Goal: Task Accomplishment & Management: Use online tool/utility

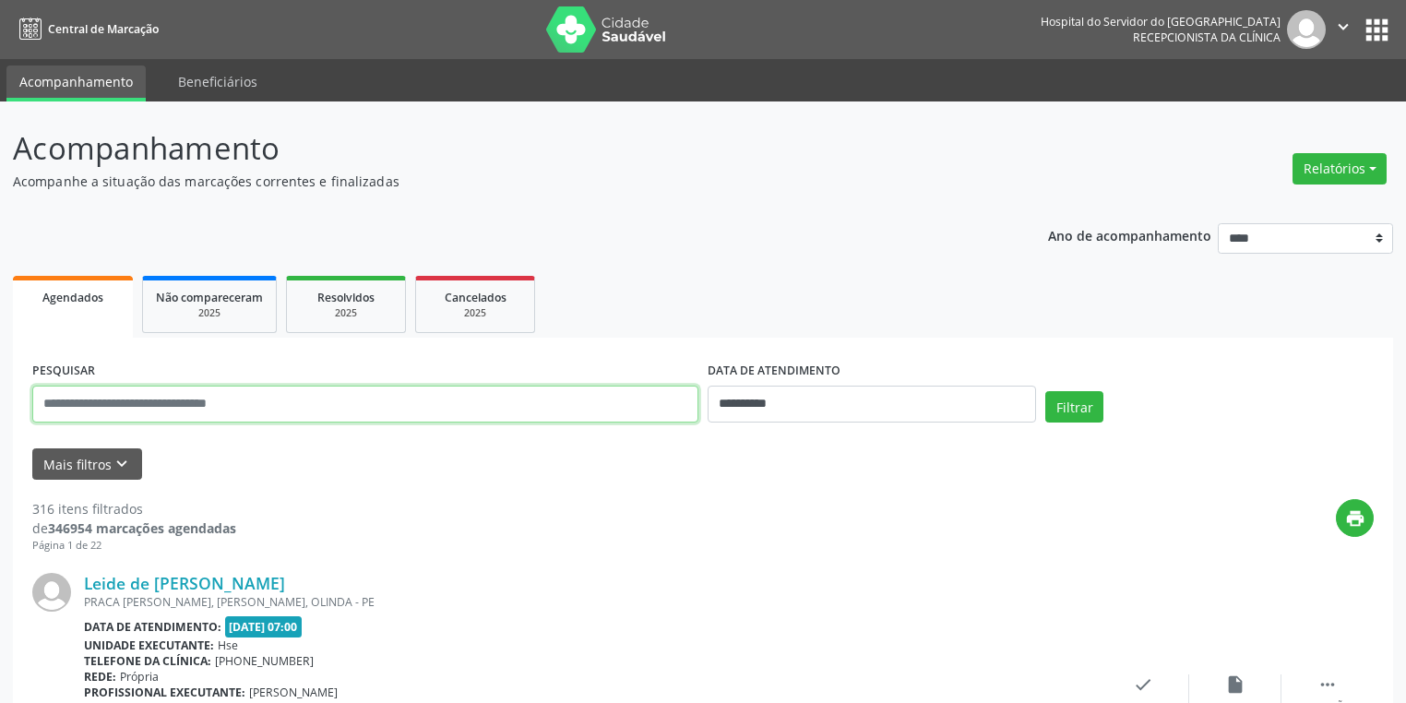
click at [334, 408] on input "text" at bounding box center [365, 404] width 666 height 37
type input "**********"
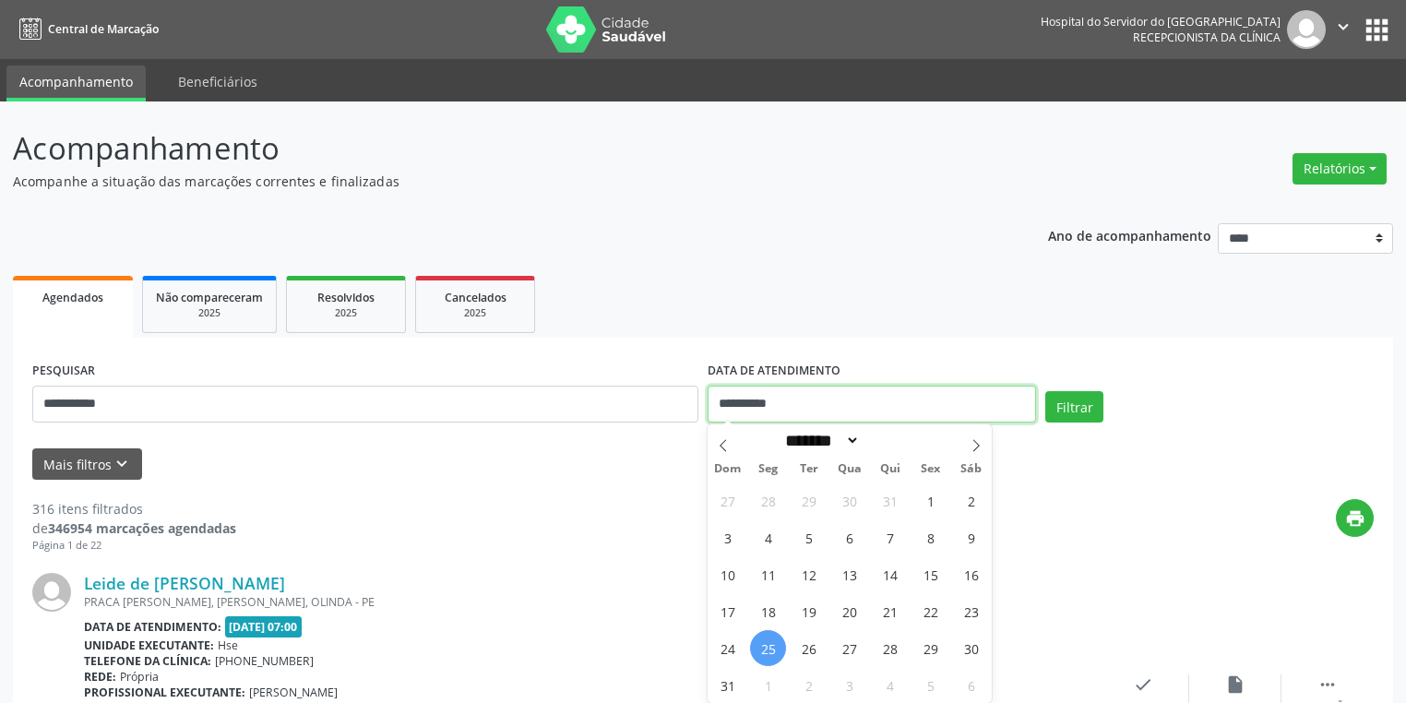
click at [884, 406] on input "**********" at bounding box center [872, 404] width 328 height 37
click at [1069, 399] on button "Filtrar" at bounding box center [1074, 406] width 58 height 31
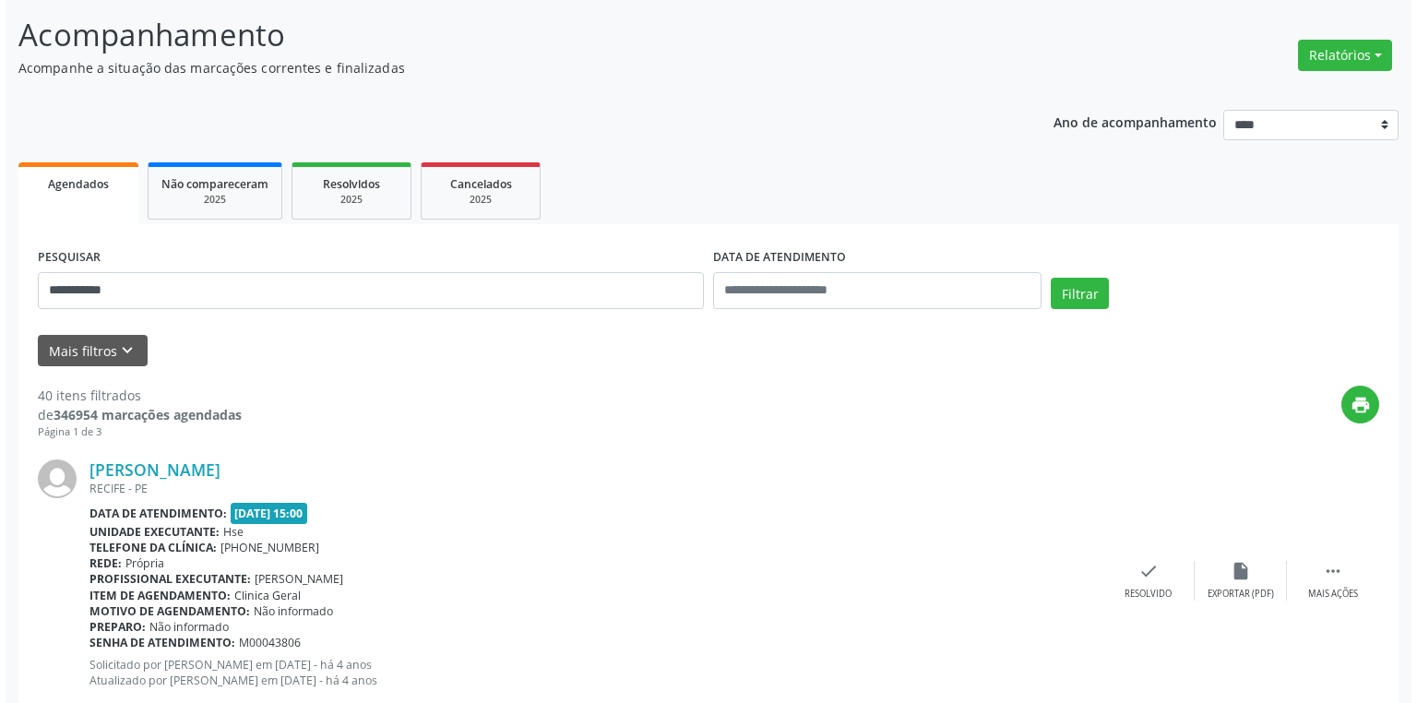
scroll to position [148, 0]
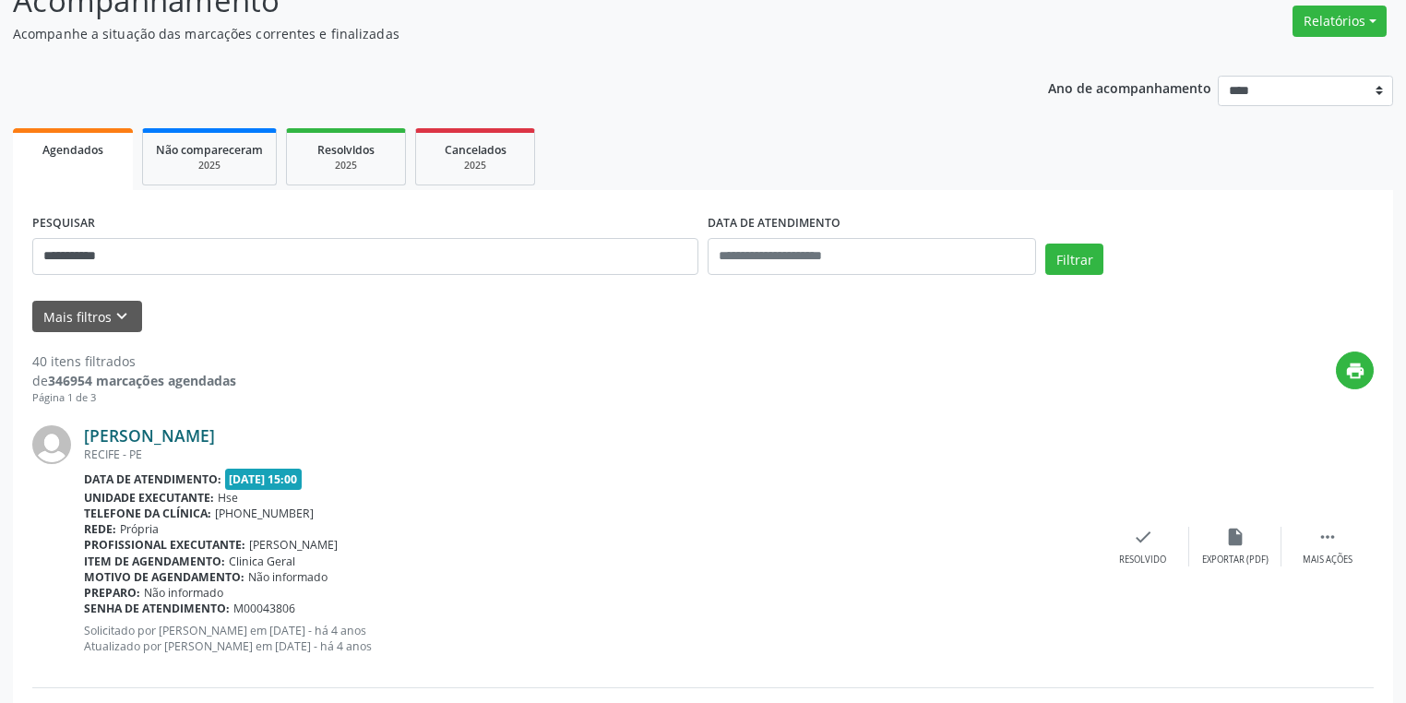
click at [176, 436] on link "[PERSON_NAME]" at bounding box center [149, 435] width 131 height 20
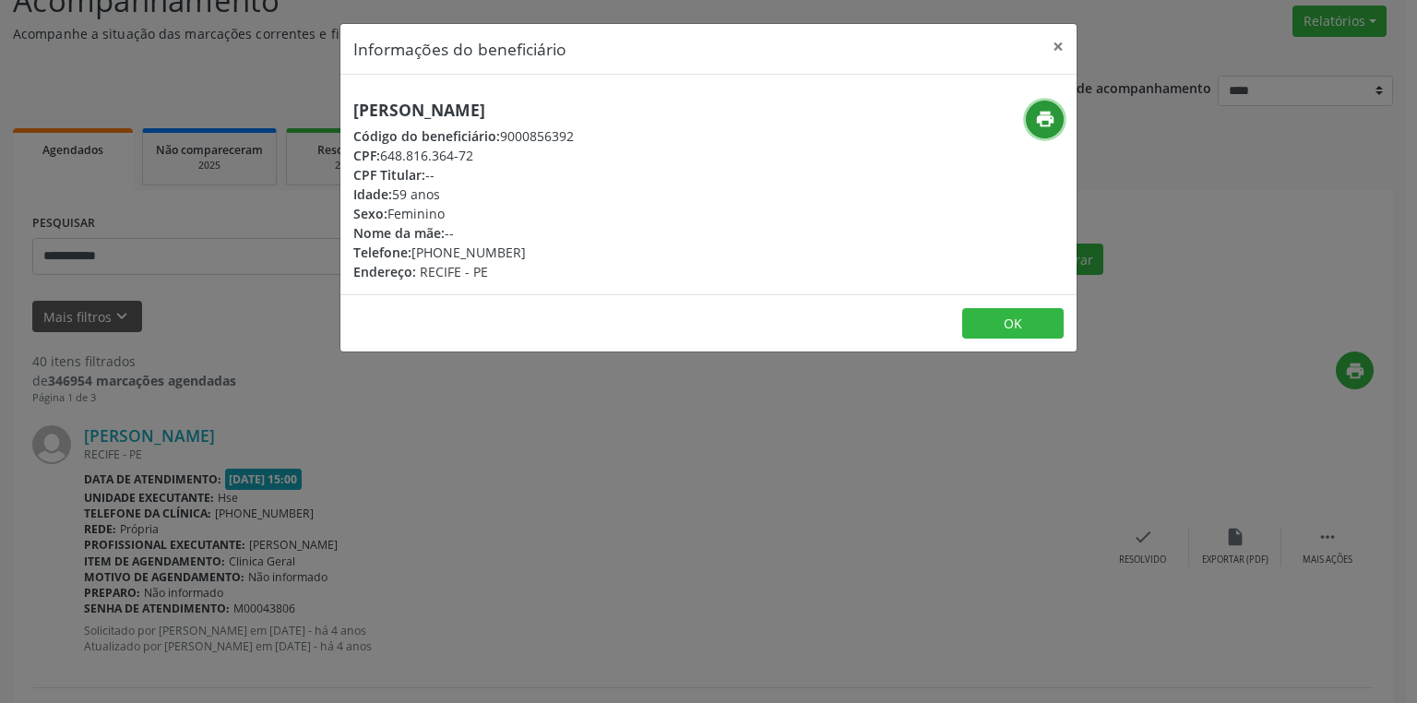
click at [1046, 115] on icon "print" at bounding box center [1045, 119] width 20 height 20
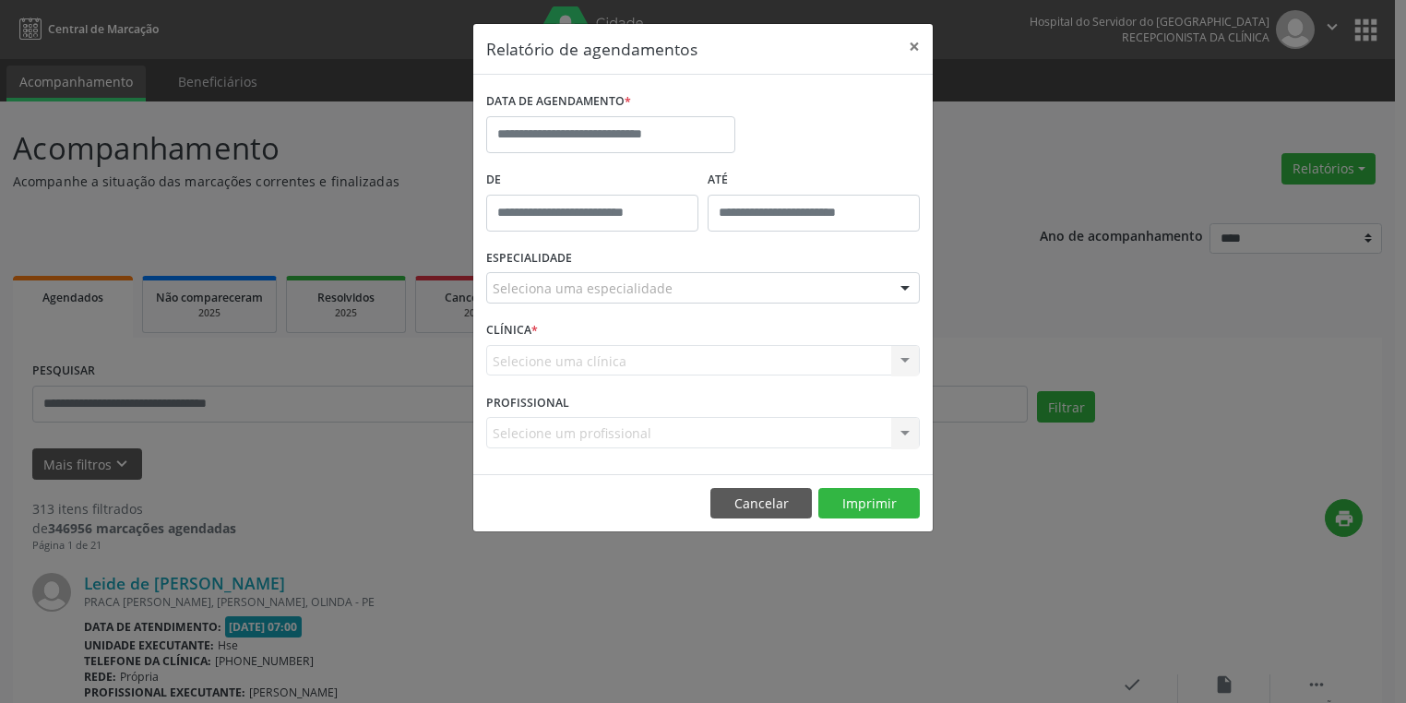
select select "*"
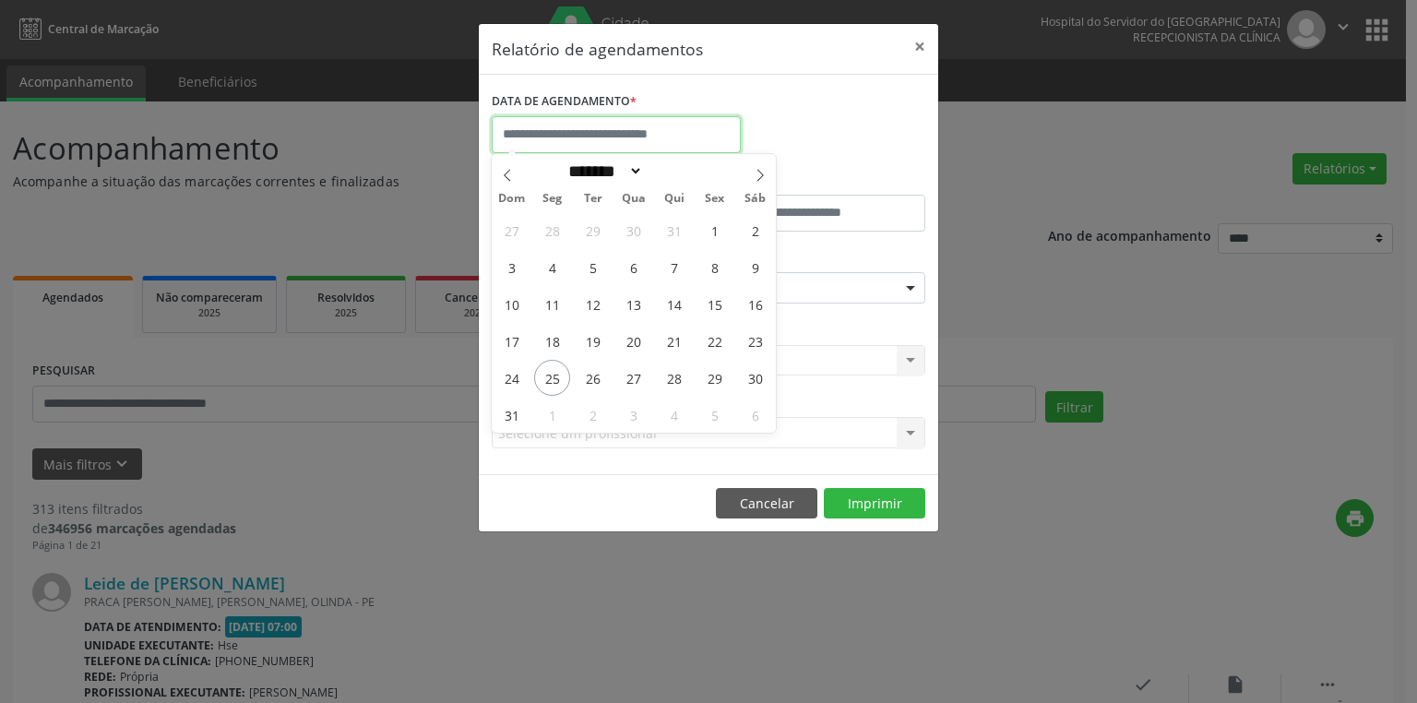
click at [557, 137] on input "text" at bounding box center [616, 134] width 249 height 37
click at [630, 376] on span "27" at bounding box center [633, 378] width 36 height 36
type input "**********"
click at [631, 379] on span "27" at bounding box center [633, 378] width 36 height 36
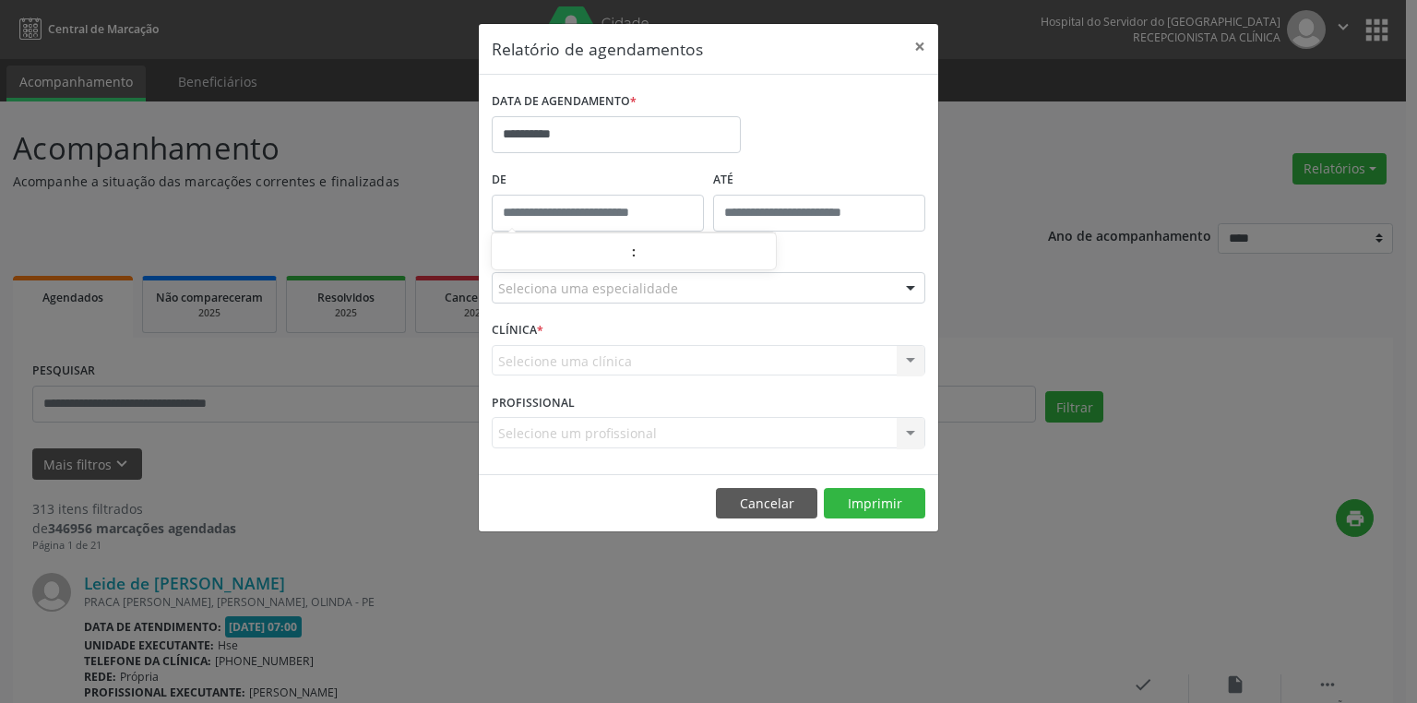
type input "*****"
click at [581, 207] on input "*****" at bounding box center [598, 213] width 212 height 37
click at [574, 356] on div "Selecione uma clínica Nenhum resultado encontrado para: " " Não há nenhuma opçã…" at bounding box center [709, 360] width 434 height 31
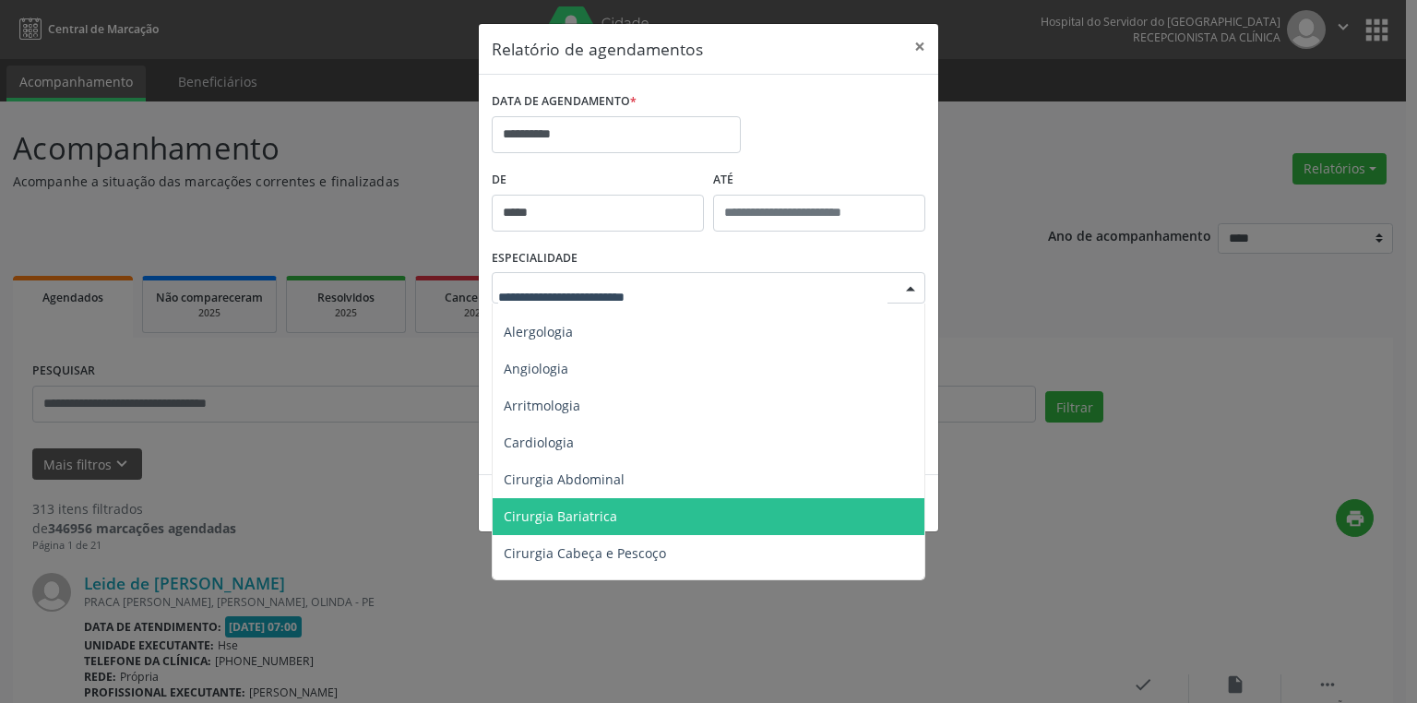
scroll to position [74, 0]
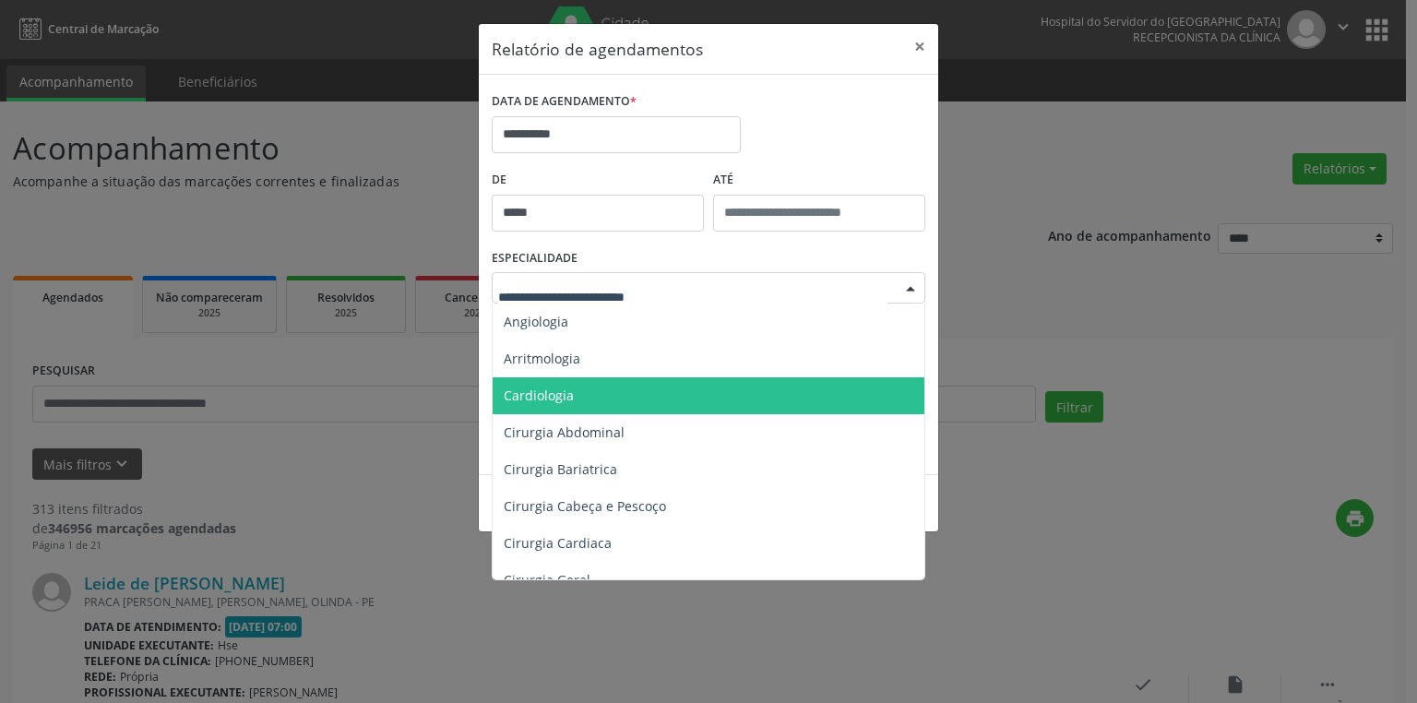
click at [527, 393] on span "Cardiologia" at bounding box center [539, 396] width 70 height 18
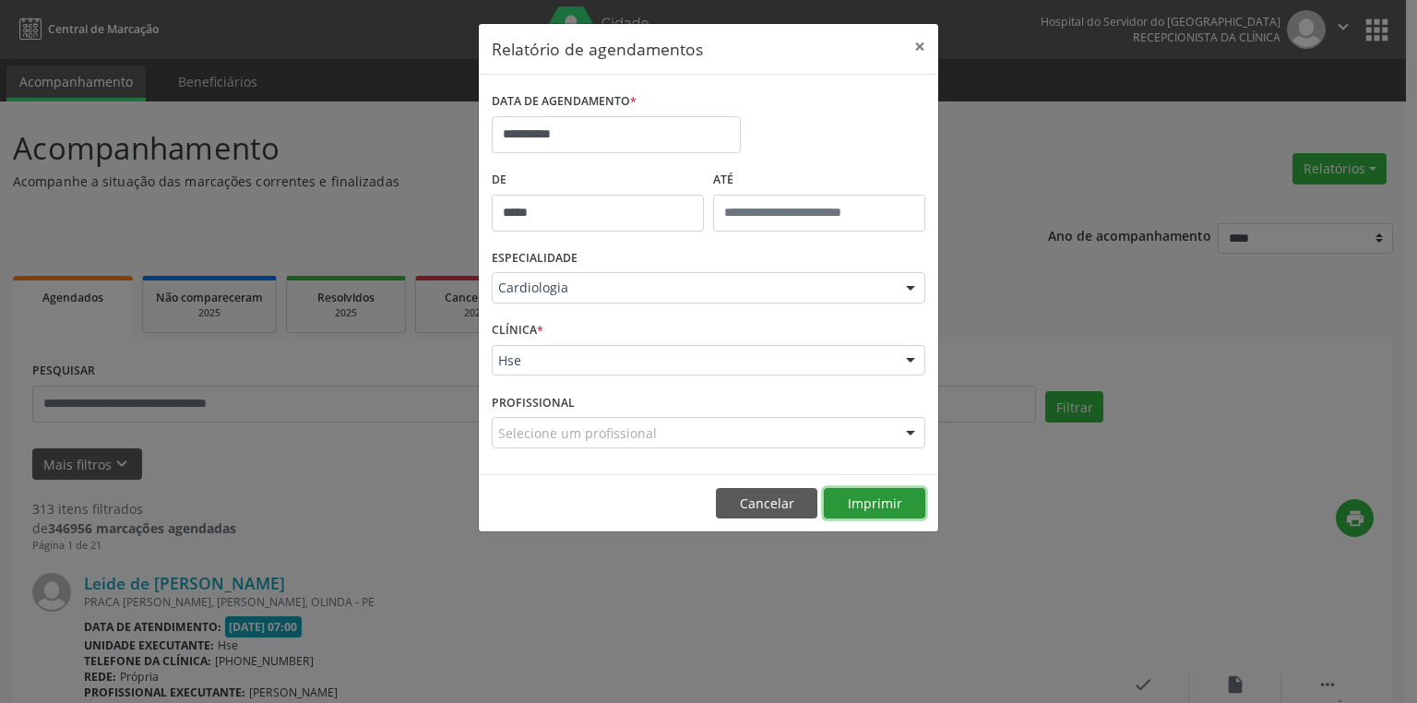
click at [829, 496] on button "Imprimir" at bounding box center [875, 503] width 102 height 31
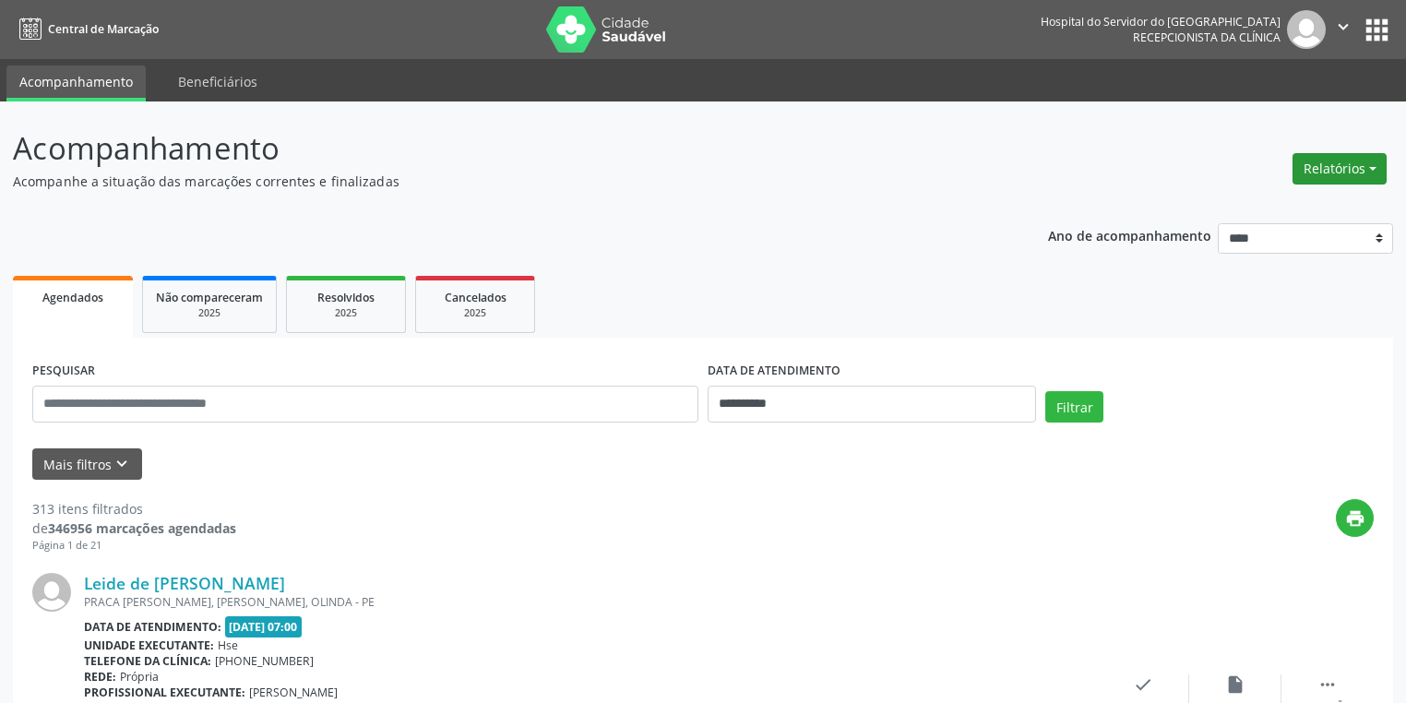
click at [1347, 166] on button "Relatórios" at bounding box center [1340, 168] width 94 height 31
click at [1251, 213] on link "Agendamentos" at bounding box center [1287, 209] width 198 height 26
select select "*"
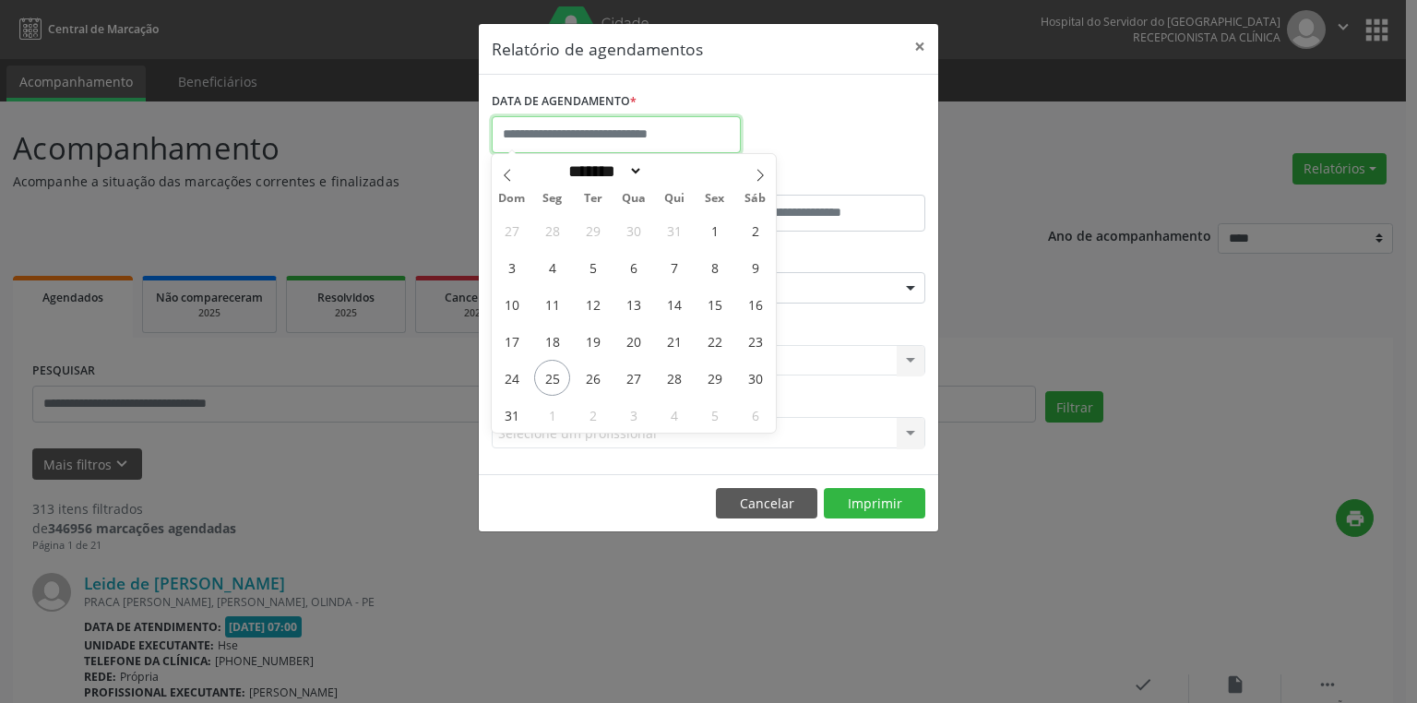
click at [546, 131] on input "text" at bounding box center [616, 134] width 249 height 37
click at [631, 383] on span "27" at bounding box center [633, 378] width 36 height 36
type input "**********"
click at [631, 383] on span "27" at bounding box center [633, 378] width 36 height 36
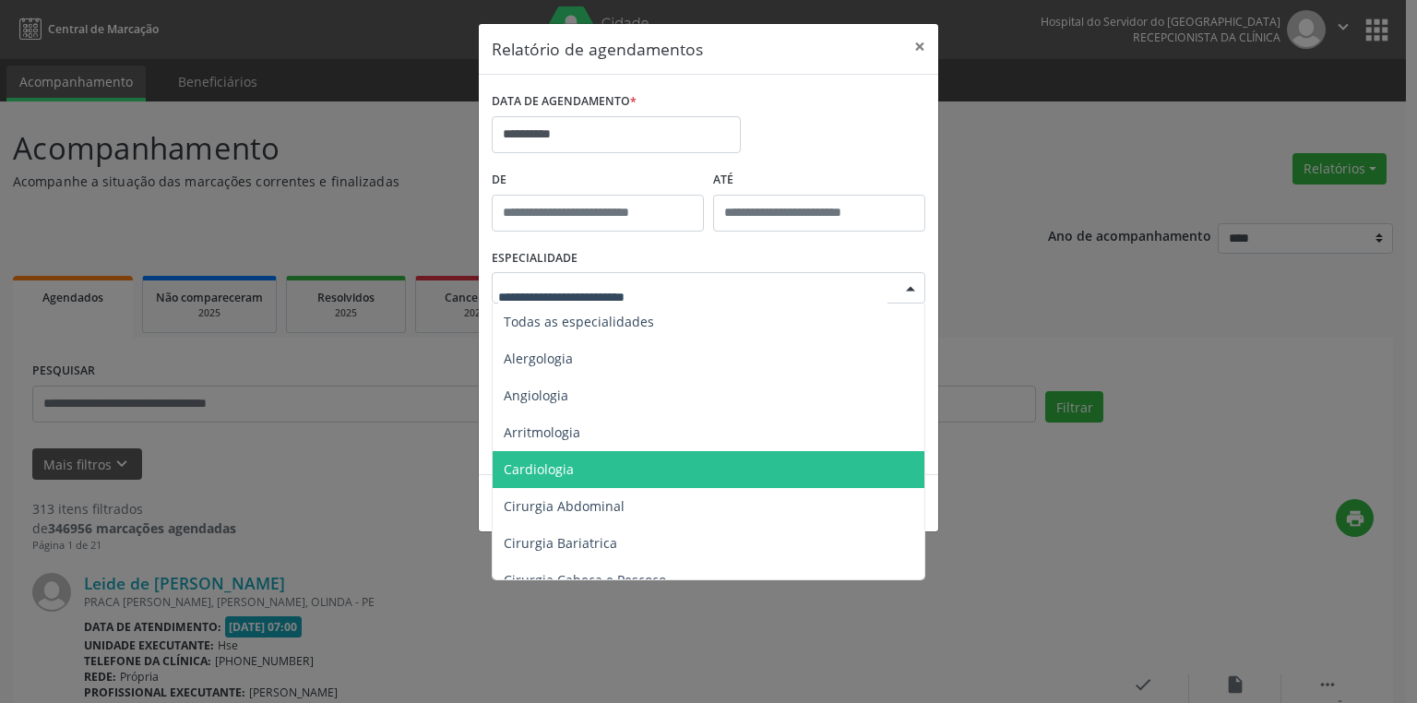
click at [548, 470] on span "Cardiologia" at bounding box center [539, 469] width 70 height 18
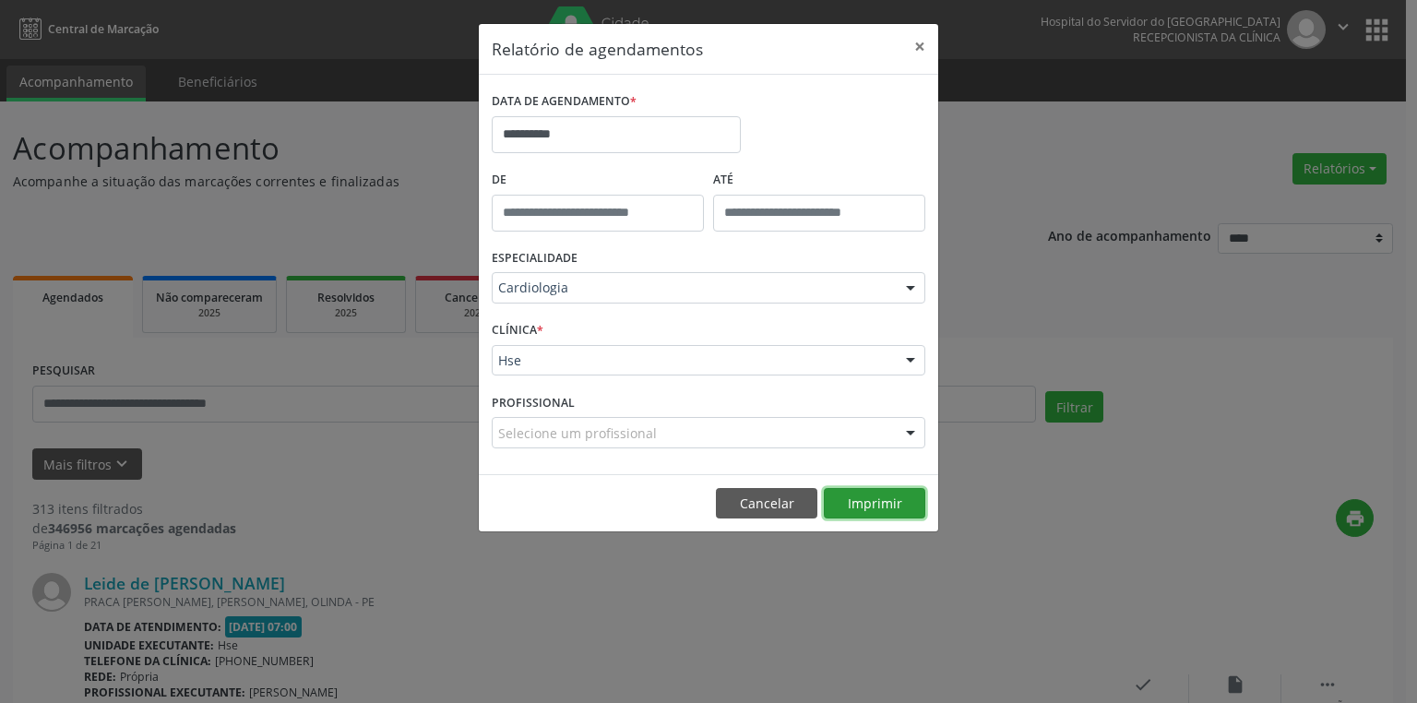
click at [884, 486] on footer "Cancelar Imprimir" at bounding box center [709, 503] width 460 height 58
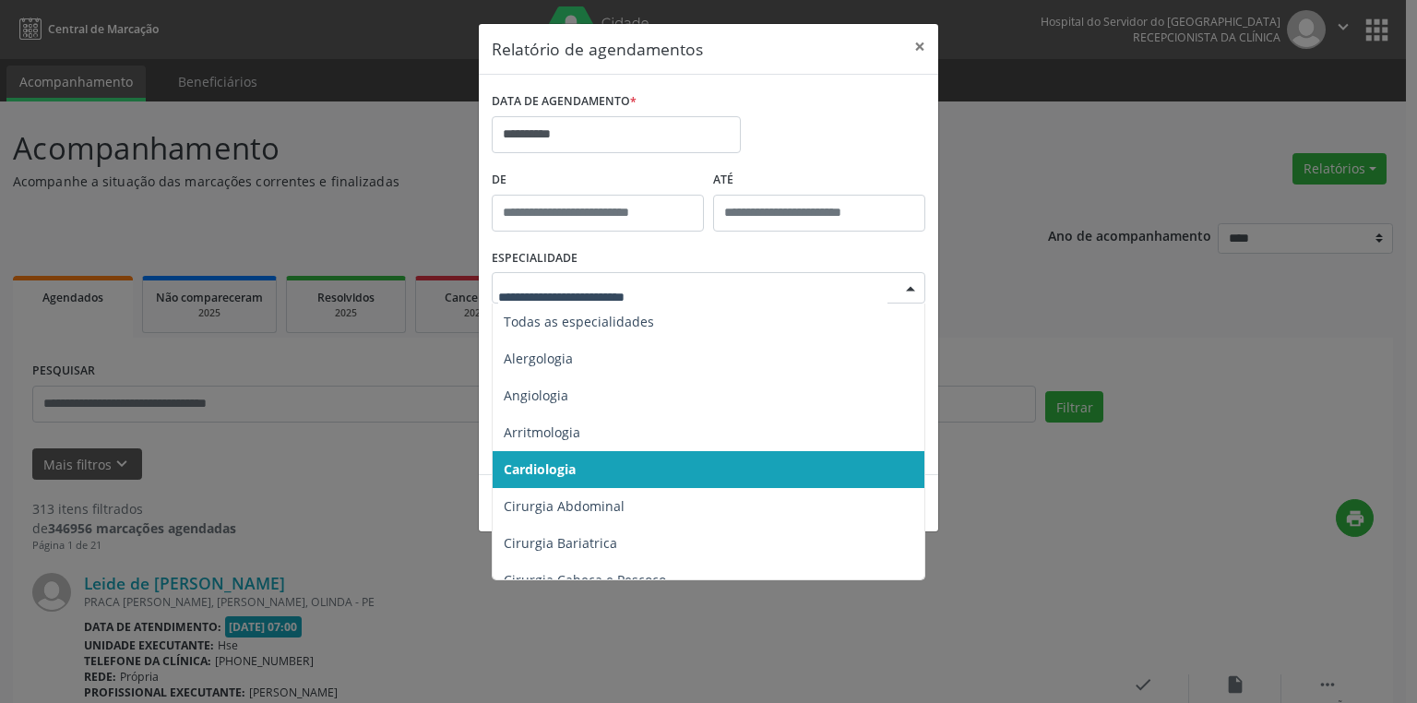
drag, startPoint x: 550, startPoint y: 453, endPoint x: 547, endPoint y: 465, distance: 12.3
click at [550, 460] on span "Cardiologia" at bounding box center [710, 469] width 435 height 37
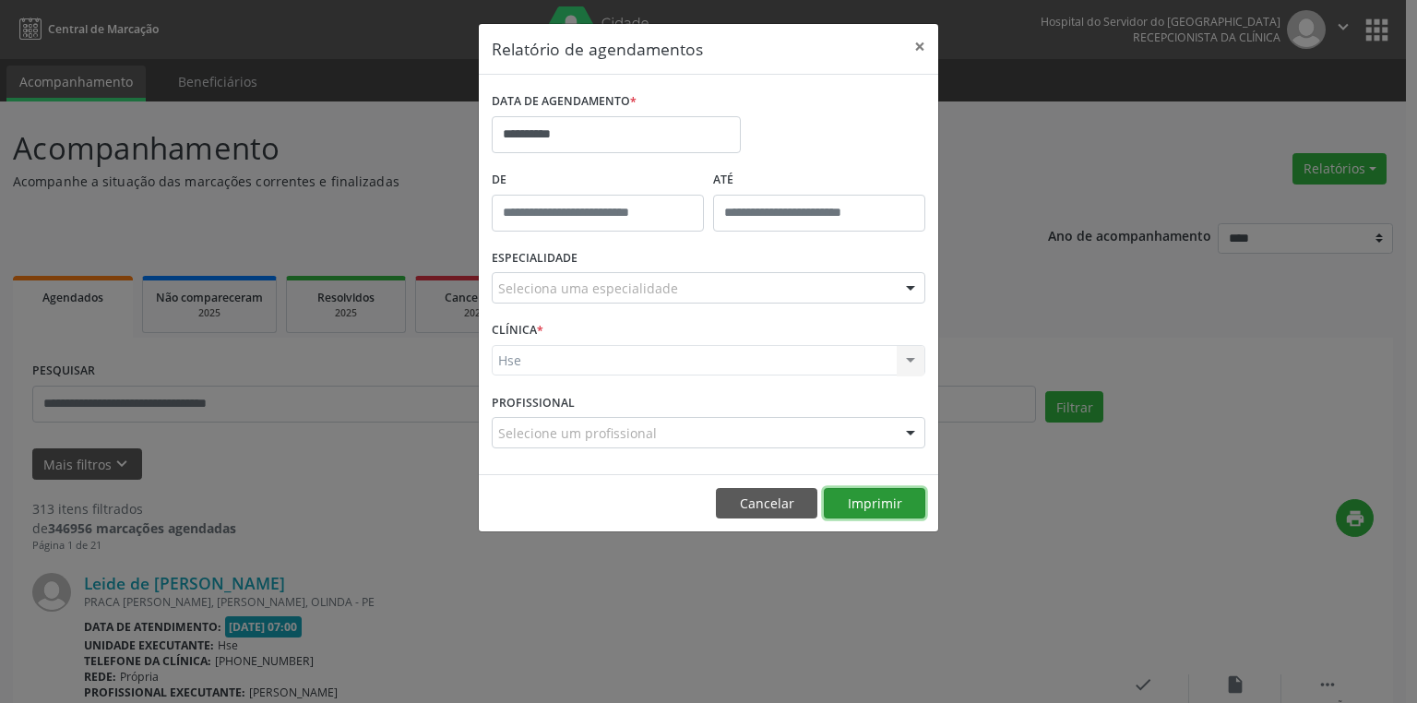
click at [869, 504] on button "Imprimir" at bounding box center [875, 503] width 102 height 31
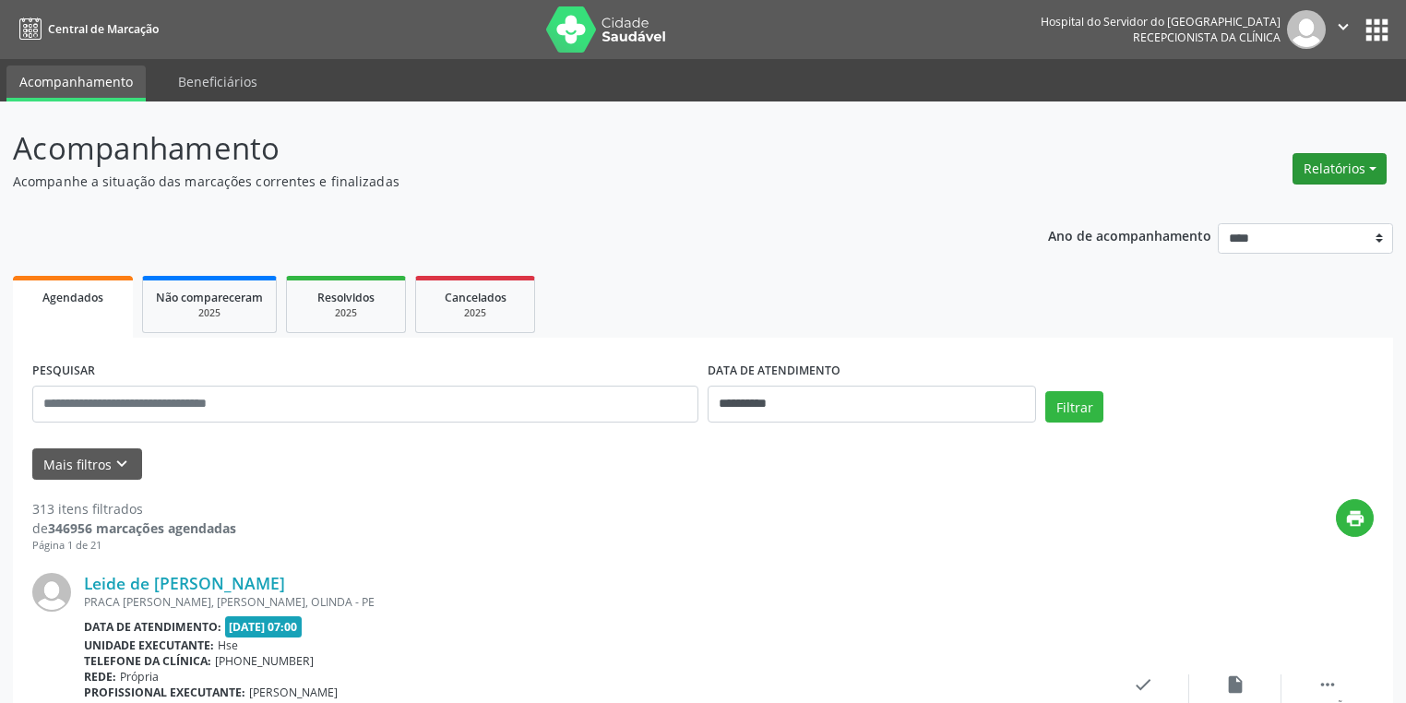
click at [1314, 166] on button "Relatórios" at bounding box center [1340, 168] width 94 height 31
click at [1246, 213] on link "Agendamentos" at bounding box center [1287, 209] width 198 height 26
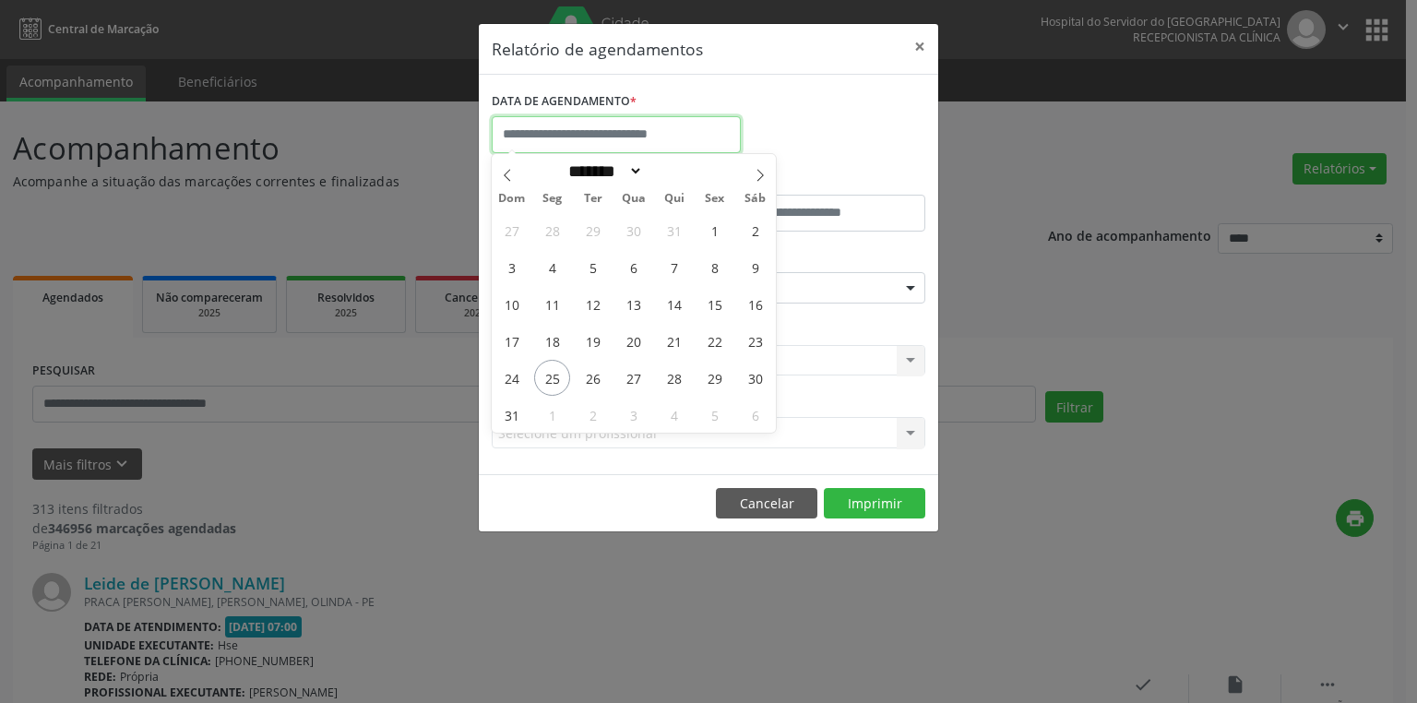
click at [608, 135] on input "text" at bounding box center [616, 134] width 249 height 37
click at [757, 416] on span "6" at bounding box center [755, 415] width 36 height 36
type input "**********"
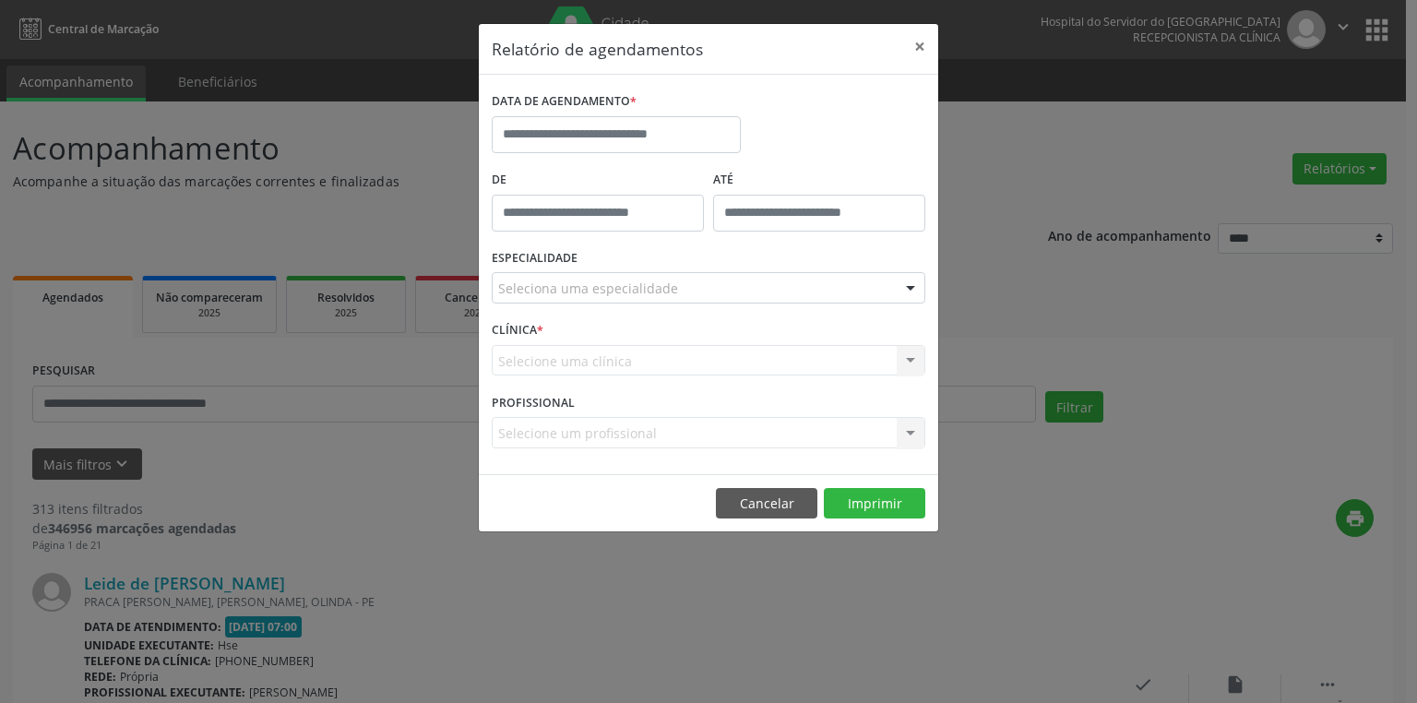
drag, startPoint x: 790, startPoint y: 424, endPoint x: 798, endPoint y: 433, distance: 11.7
click at [798, 433] on div "Selecione um profissional Nenhum resultado encontrado para: " " Não há nenhuma …" at bounding box center [709, 432] width 434 height 31
